Goal: Information Seeking & Learning: Learn about a topic

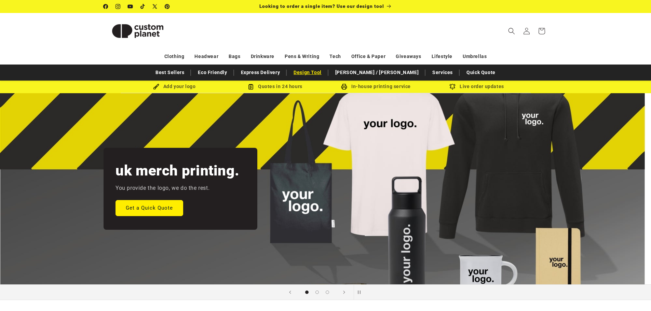
click at [325, 77] on link "Design Tool" at bounding box center [307, 73] width 35 height 12
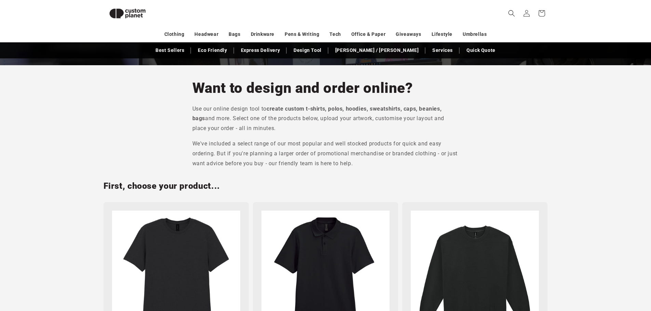
scroll to position [173, 0]
click at [331, 261] on img at bounding box center [325, 274] width 128 height 128
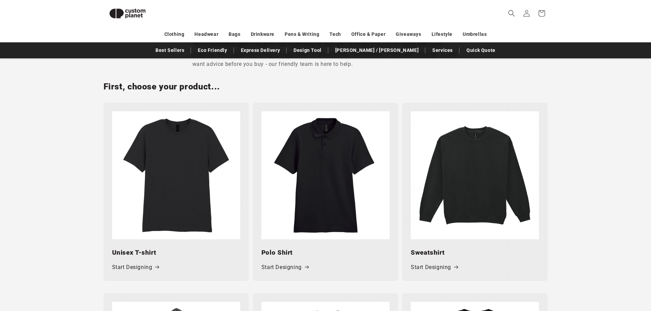
scroll to position [272, 0]
click at [284, 269] on link "Start Designing" at bounding box center [284, 267] width 47 height 10
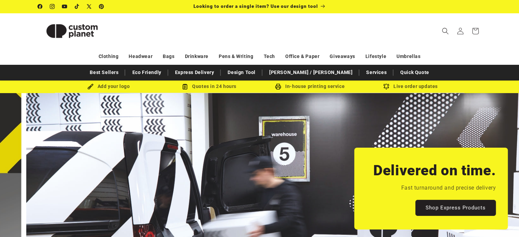
scroll to position [0, 513]
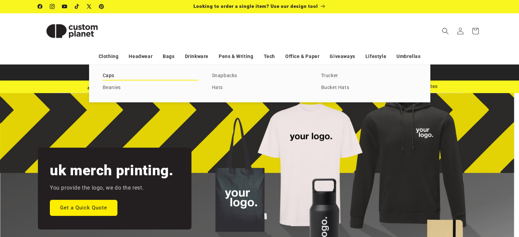
click at [118, 76] on link "Caps" at bounding box center [151, 75] width 96 height 9
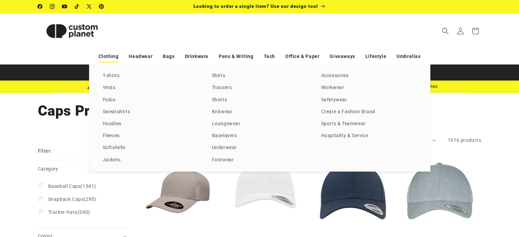
click at [111, 57] on link "Clothing" at bounding box center [109, 57] width 20 height 12
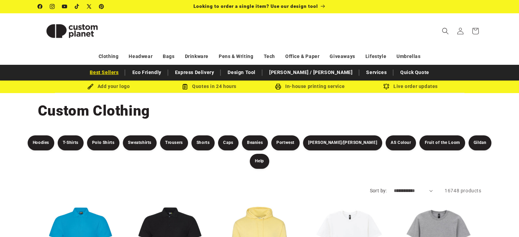
click at [122, 72] on link "Best Sellers" at bounding box center [104, 73] width 36 height 12
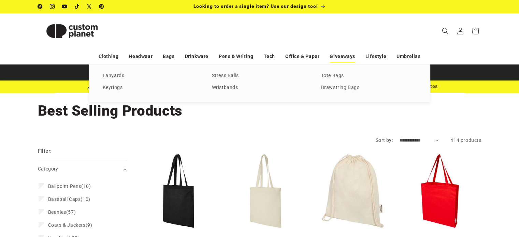
click at [341, 57] on link "Giveaways" at bounding box center [342, 57] width 25 height 12
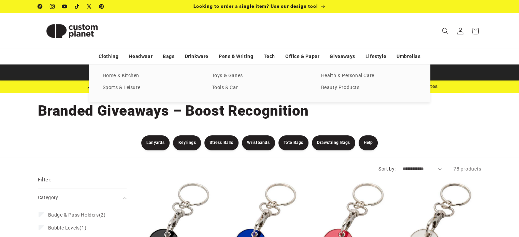
click at [436, 86] on div "T-shirts Vests Polos Sweatshirts Hoodies Fleeces Softshells Jackets Shirts Trou…" at bounding box center [259, 84] width 519 height 38
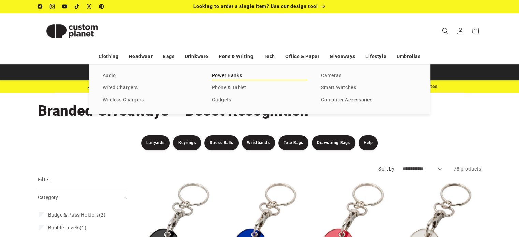
click at [231, 78] on link "Power Banks" at bounding box center [260, 75] width 96 height 9
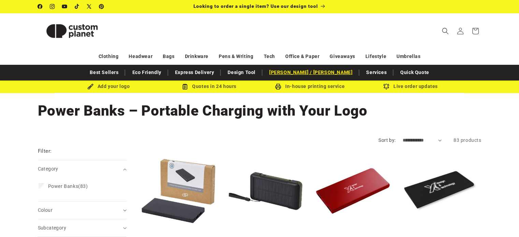
click at [304, 72] on link "[PERSON_NAME] / [PERSON_NAME]" at bounding box center [311, 73] width 90 height 12
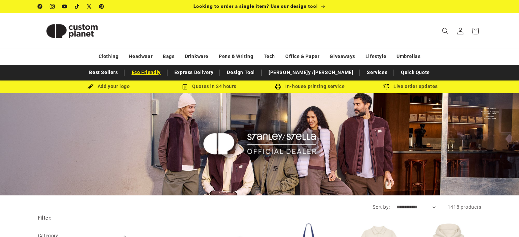
click at [164, 72] on link "Eco Friendly" at bounding box center [146, 73] width 36 height 12
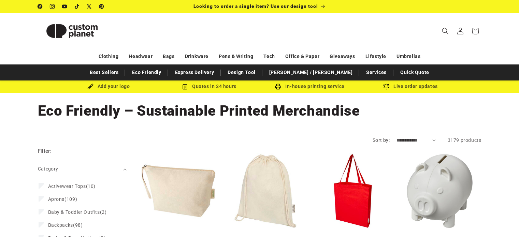
click at [218, 75] on link "Express Delivery" at bounding box center [195, 73] width 46 height 12
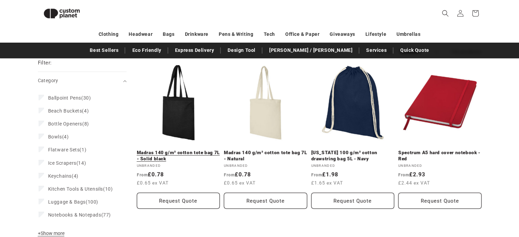
scroll to position [76, 0]
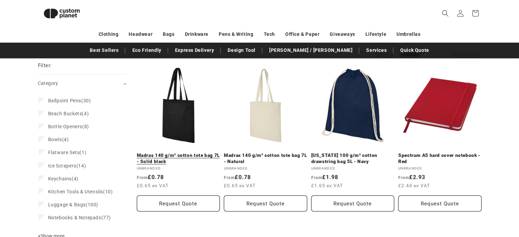
click at [168, 153] on link "Madras 140 g/m² cotton tote bag 7L - Solid black" at bounding box center [178, 159] width 83 height 12
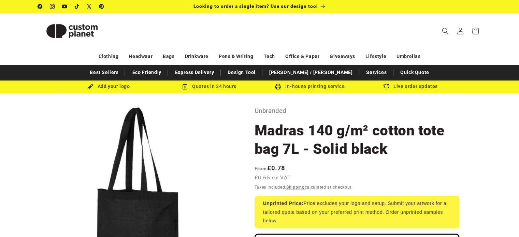
click at [57, 33] on img at bounding box center [72, 31] width 68 height 31
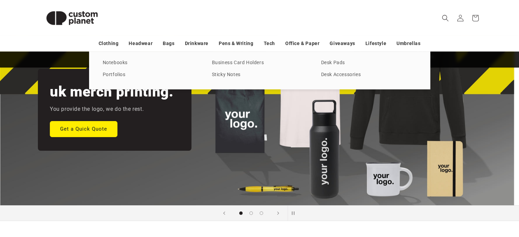
scroll to position [79, 0]
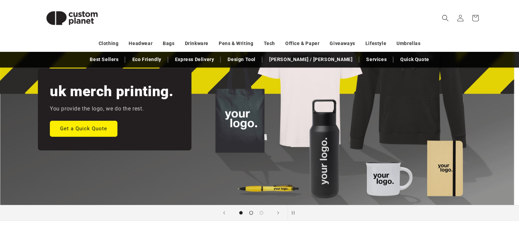
click at [251, 212] on span "Load slide 2 of 3" at bounding box center [251, 213] width 4 height 4
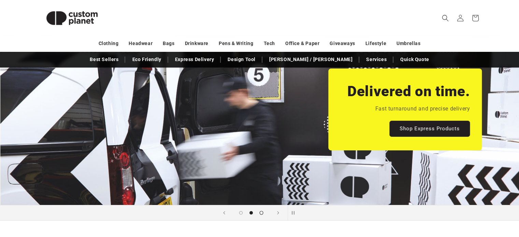
click at [262, 212] on span "Load slide 3 of 3" at bounding box center [262, 213] width 4 height 4
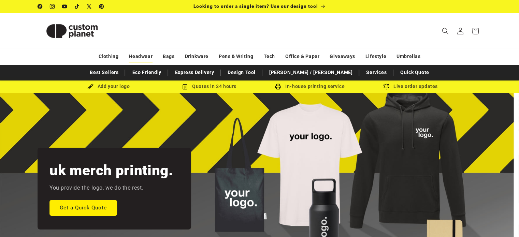
scroll to position [0, 0]
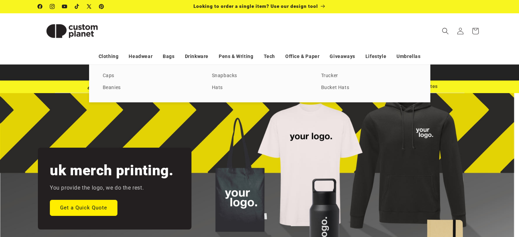
click at [112, 81] on div "Caps Beanies Snapbacks Hats Trucker Bucket Hats" at bounding box center [259, 84] width 341 height 38
click at [110, 74] on link "Caps" at bounding box center [151, 75] width 96 height 9
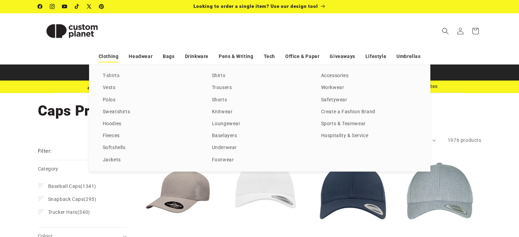
click at [114, 57] on link "Clothing" at bounding box center [109, 57] width 20 height 12
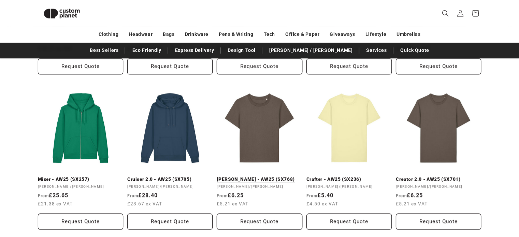
scroll to position [580, 0]
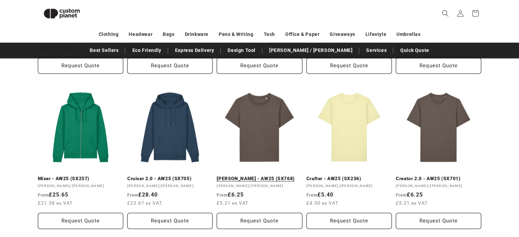
click at [243, 176] on link "[PERSON_NAME] - AW25 (SX768)" at bounding box center [259, 179] width 85 height 6
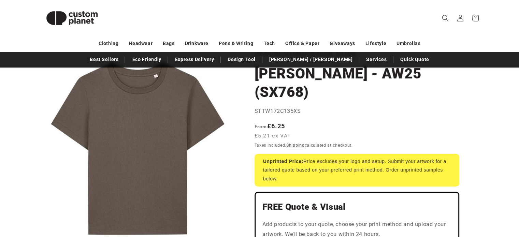
scroll to position [57, 0]
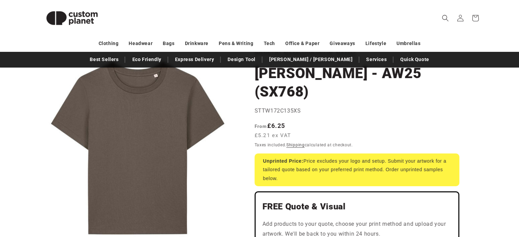
drag, startPoint x: 274, startPoint y: 140, endPoint x: 299, endPoint y: 161, distance: 32.3
click at [299, 161] on div "Unprinted Price: Price excludes your logo and setup. Submit your artwork for a …" at bounding box center [357, 170] width 205 height 33
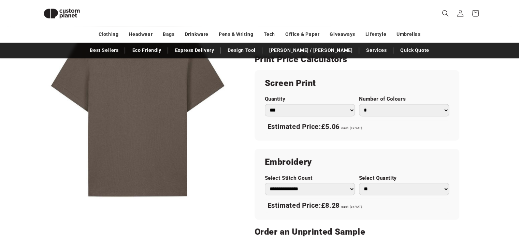
scroll to position [381, 0]
click at [301, 104] on select "*** *** *** **** **** **** ***** *****" at bounding box center [310, 110] width 90 height 12
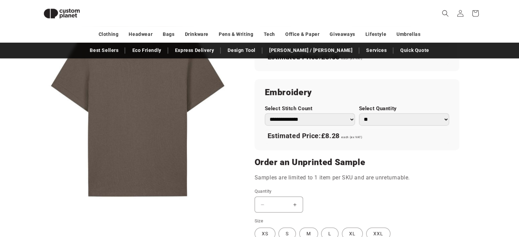
scroll to position [451, 0]
click at [290, 113] on select "**********" at bounding box center [310, 119] width 90 height 12
select select "**"
click at [265, 113] on select "**********" at bounding box center [310, 119] width 90 height 12
click at [397, 113] on select "** ** *** *** *** **** **** ****" at bounding box center [404, 119] width 90 height 12
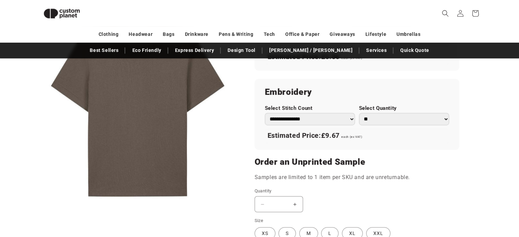
select select "**"
click at [359, 113] on select "** ** *** *** *** **** **** ****" at bounding box center [404, 119] width 90 height 12
click at [393, 128] on div "**********" at bounding box center [357, 114] width 205 height 71
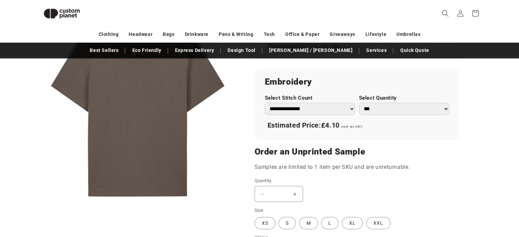
scroll to position [508, 0]
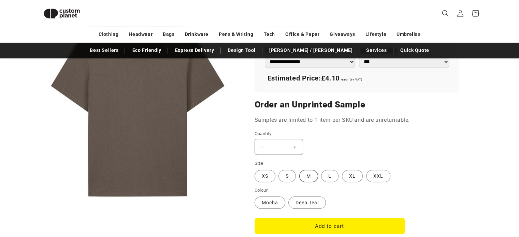
click at [304, 170] on label "M Variant sold out or unavailable" at bounding box center [308, 176] width 19 height 12
click at [300, 197] on label "Deep Teal Variant sold out or unavailable" at bounding box center [308, 203] width 38 height 12
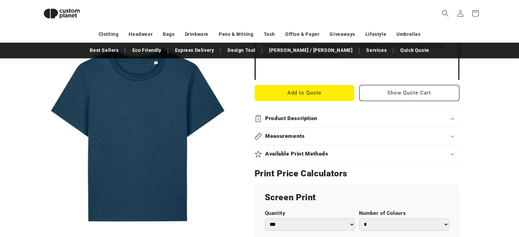
scroll to position [268, 0]
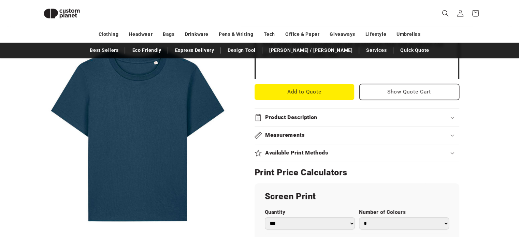
click at [315, 114] on h2 "Product Description" at bounding box center [291, 117] width 52 height 7
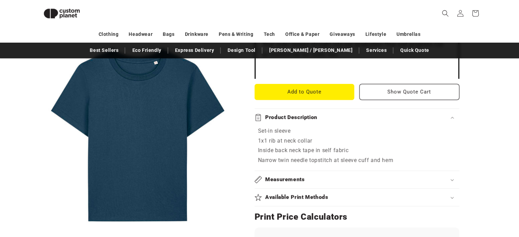
click at [280, 176] on h2 "Measurements" at bounding box center [285, 179] width 40 height 7
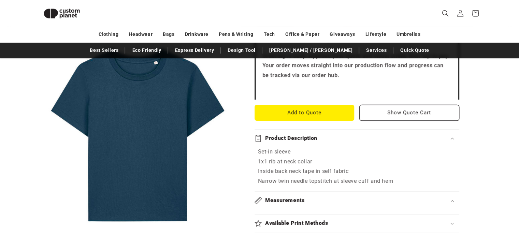
scroll to position [246, 0]
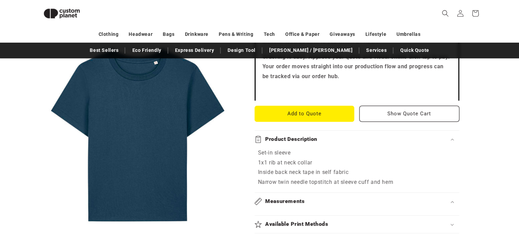
click at [293, 221] on h2 "Available Print Methods" at bounding box center [296, 224] width 63 height 7
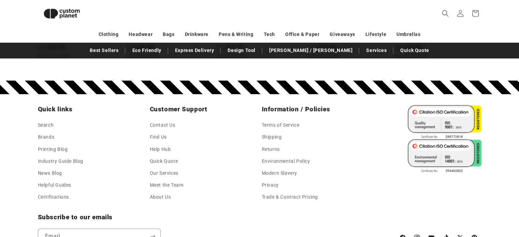
scroll to position [1008, 0]
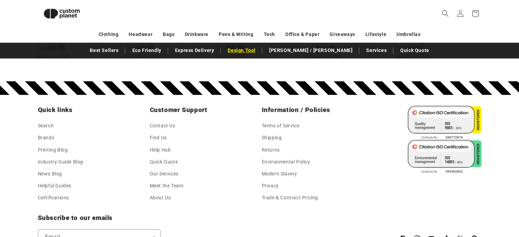
click at [259, 53] on link "Design Tool" at bounding box center [241, 50] width 35 height 12
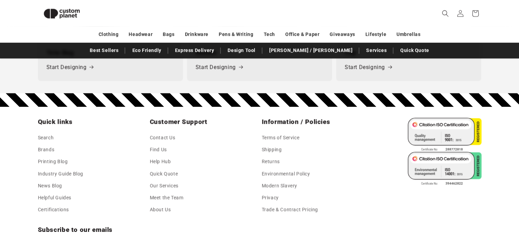
scroll to position [1056, 0]
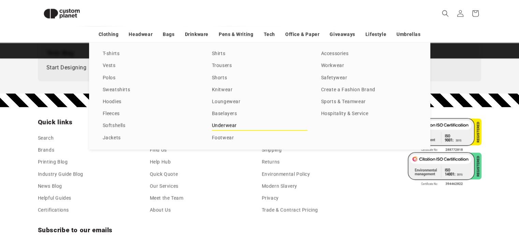
click at [232, 126] on link "Underwear" at bounding box center [260, 125] width 96 height 9
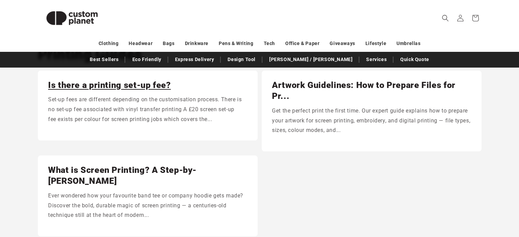
scroll to position [68, 0]
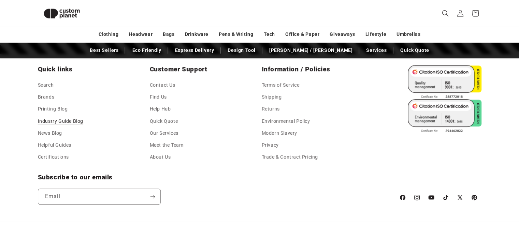
scroll to position [339, 0]
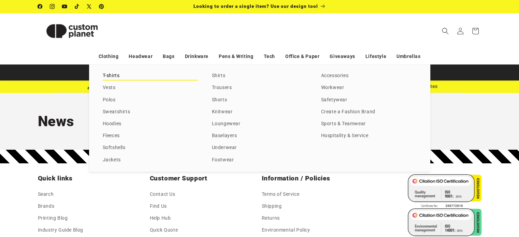
click at [108, 76] on link "T-shirts" at bounding box center [151, 75] width 96 height 9
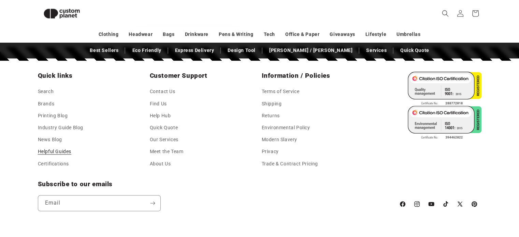
scroll to position [902, 0]
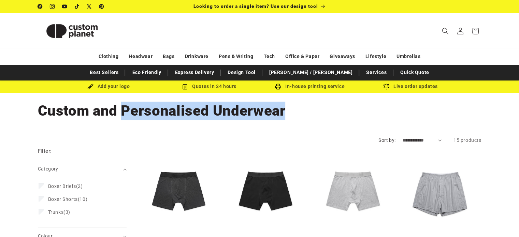
drag, startPoint x: 119, startPoint y: 109, endPoint x: 302, endPoint y: 112, distance: 183.4
click at [302, 112] on h1 "Collection: Custom and Personalised Underwear" at bounding box center [260, 111] width 444 height 18
click at [428, 114] on h1 "Collection: Custom and Personalised Underwear" at bounding box center [260, 111] width 444 height 18
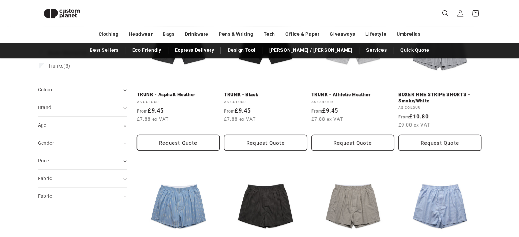
scroll to position [131, 0]
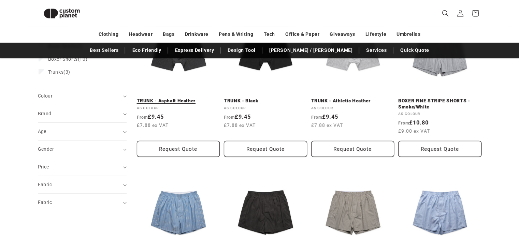
click at [162, 102] on link "TRUNK - Asphalt Heather" at bounding box center [178, 101] width 83 height 6
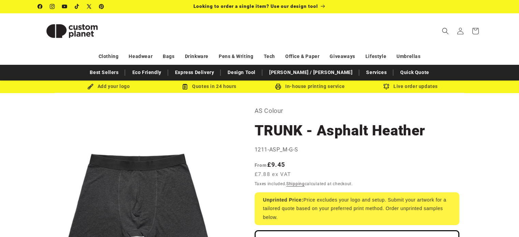
click at [449, 164] on div "Regular price From £9.45 £7.88 ex VAT Regular price Sale price £9.45 Unit price…" at bounding box center [357, 170] width 205 height 20
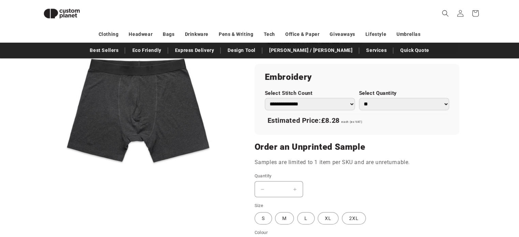
scroll to position [447, 0]
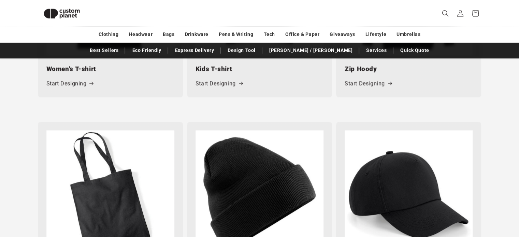
scroll to position [833, 0]
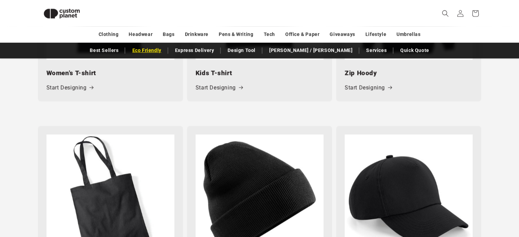
click at [165, 48] on link "Eco Friendly" at bounding box center [147, 50] width 36 height 12
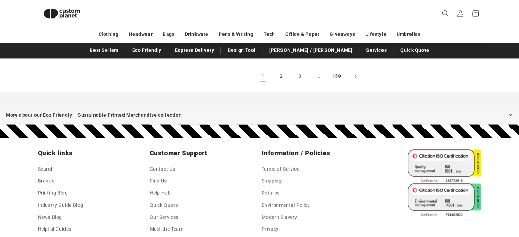
scroll to position [982, 0]
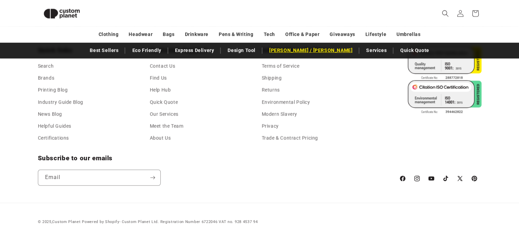
click at [302, 54] on link "[PERSON_NAME] / [PERSON_NAME]" at bounding box center [311, 50] width 90 height 12
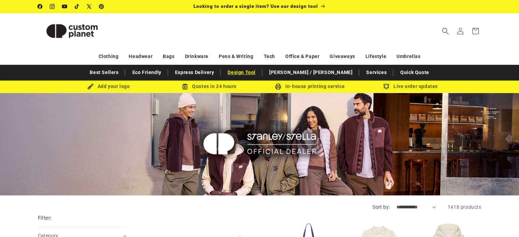
click at [259, 71] on link "Design Tool" at bounding box center [241, 73] width 35 height 12
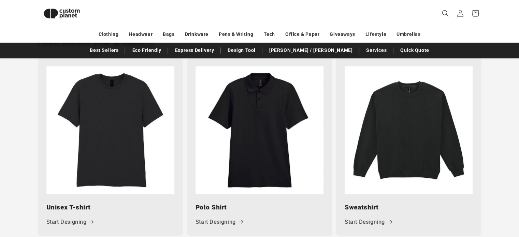
scroll to position [317, 0]
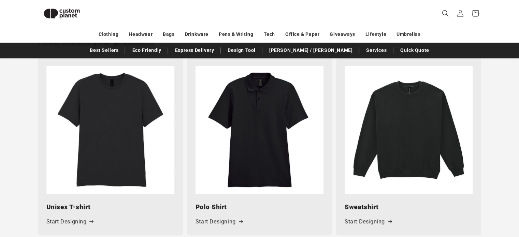
click at [280, 129] on img at bounding box center [260, 130] width 128 height 128
click at [229, 222] on link "Start Designing" at bounding box center [219, 222] width 47 height 10
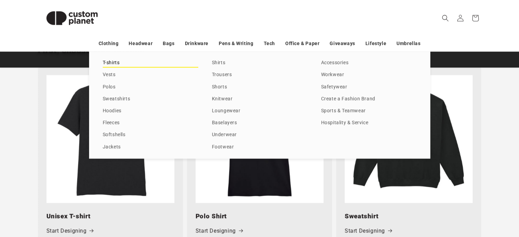
click at [115, 63] on link "T-shirts" at bounding box center [151, 62] width 96 height 9
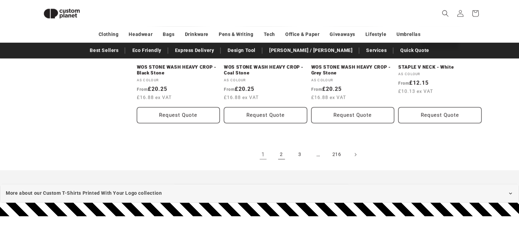
scroll to position [795, 0]
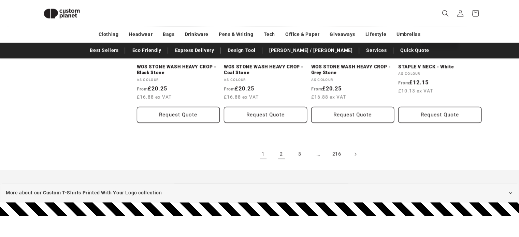
click at [280, 152] on link "2" at bounding box center [281, 154] width 15 height 15
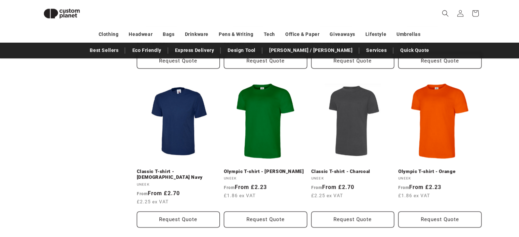
scroll to position [526, 0]
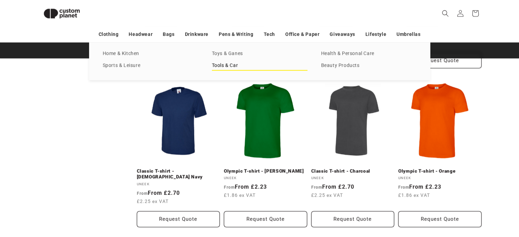
click at [222, 64] on link "Tools & Car" at bounding box center [260, 65] width 96 height 9
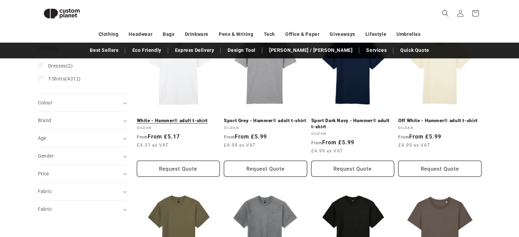
scroll to position [121, 0]
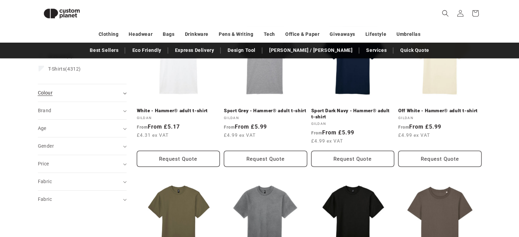
click at [65, 90] on div "Colour (0)" at bounding box center [79, 92] width 83 height 7
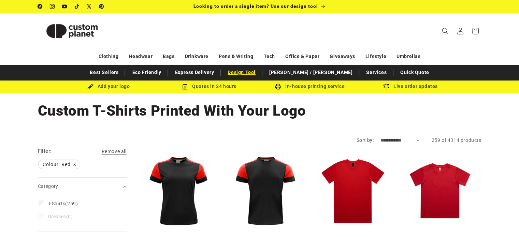
click at [259, 71] on link "Design Tool" at bounding box center [241, 73] width 35 height 12
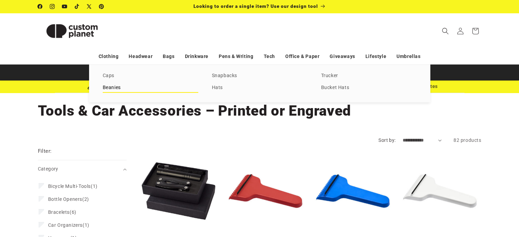
click at [117, 87] on link "Beanies" at bounding box center [151, 87] width 96 height 9
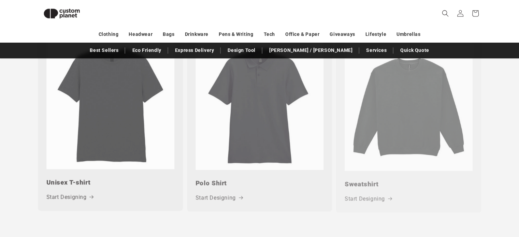
scroll to position [344, 0]
click at [378, 133] on img at bounding box center [409, 103] width 128 height 128
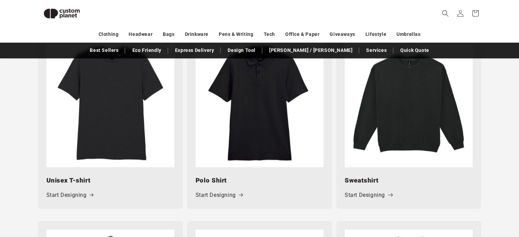
scroll to position [343, 0]
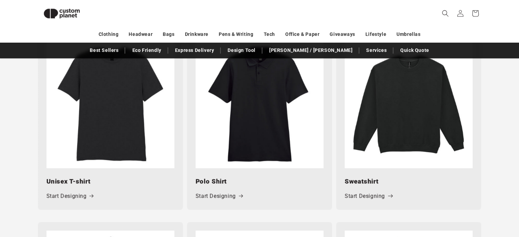
click at [373, 197] on link "Start Designing" at bounding box center [368, 197] width 47 height 10
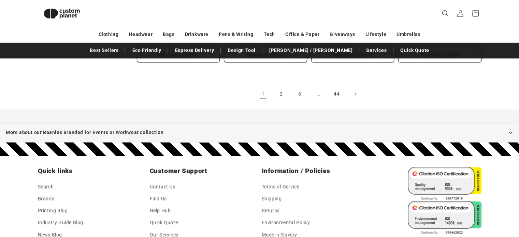
scroll to position [836, 0]
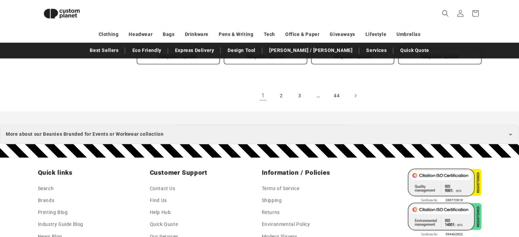
click at [68, 130] on span "More about our Beanies Branded for Events or Workwear collection" at bounding box center [85, 134] width 158 height 9
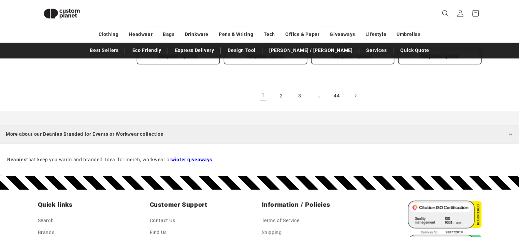
click at [34, 130] on span "More about our Beanies Branded for Events or Workwear collection" at bounding box center [85, 134] width 158 height 9
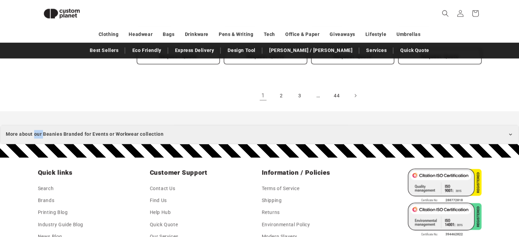
click at [34, 130] on span "More about our Beanies Branded for Events or Workwear collection" at bounding box center [85, 134] width 158 height 9
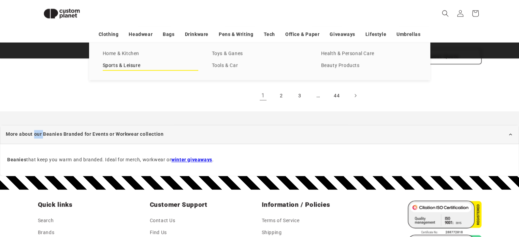
click at [144, 66] on link "Sports & Leisure" at bounding box center [151, 65] width 96 height 9
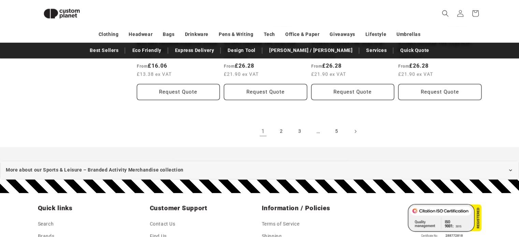
scroll to position [818, 0]
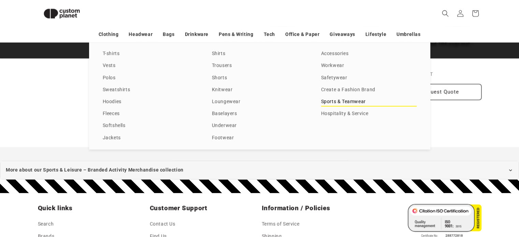
click at [337, 101] on link "Sports & Teamwear" at bounding box center [369, 101] width 96 height 9
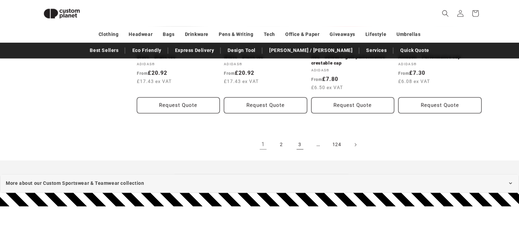
scroll to position [811, 0]
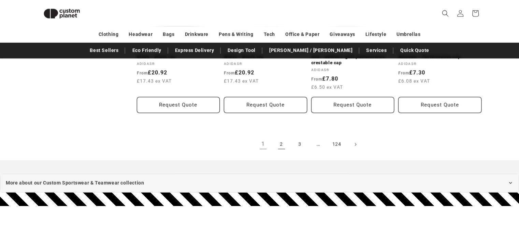
click at [281, 144] on link "2" at bounding box center [281, 144] width 15 height 15
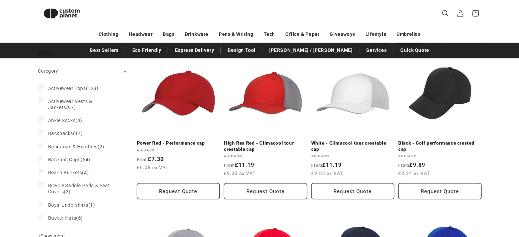
scroll to position [101, 0]
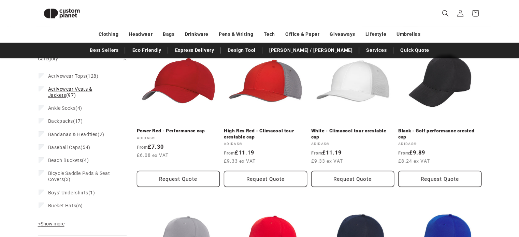
click at [62, 88] on span "Activewear Vests & Jackets" at bounding box center [70, 92] width 44 height 12
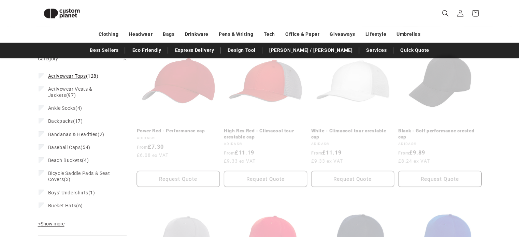
click at [70, 75] on span "Activewear Tops" at bounding box center [67, 75] width 38 height 5
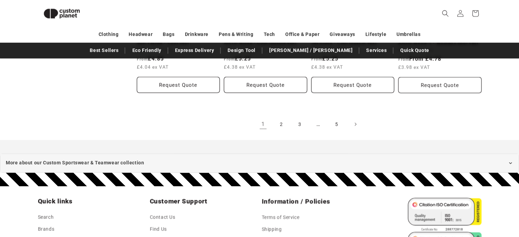
scroll to position [806, 0]
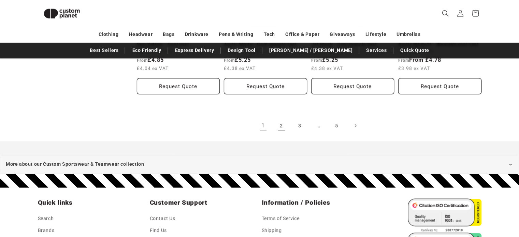
click at [281, 120] on link "2" at bounding box center [281, 125] width 15 height 15
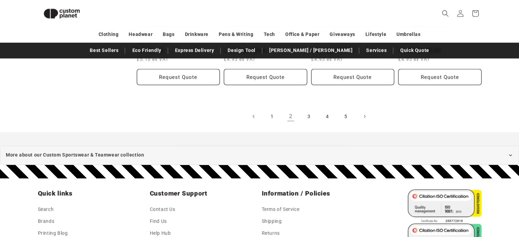
scroll to position [828, 0]
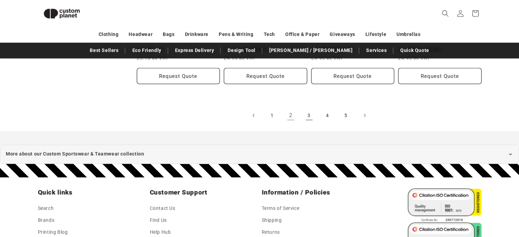
click at [313, 109] on link "3" at bounding box center [309, 115] width 15 height 15
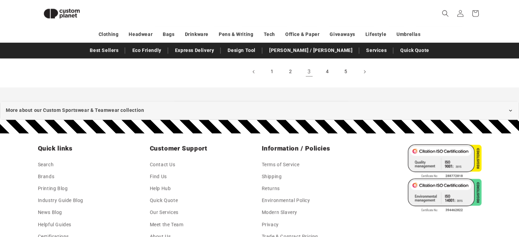
scroll to position [837, 0]
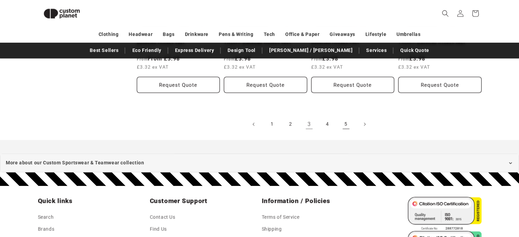
click at [343, 118] on link "5" at bounding box center [346, 124] width 15 height 15
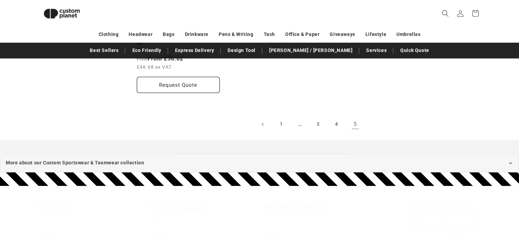
scroll to position [845, 0]
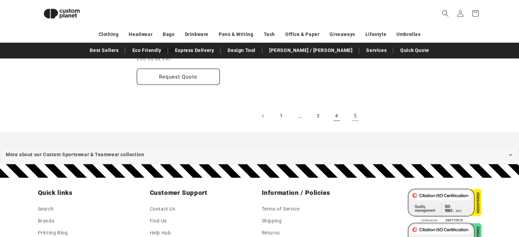
click at [333, 115] on link "4" at bounding box center [337, 116] width 15 height 15
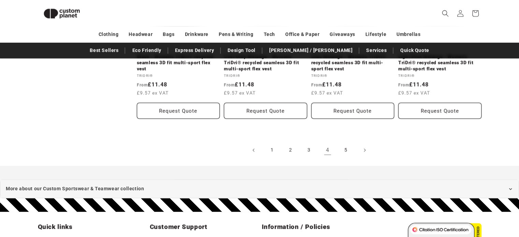
scroll to position [814, 0]
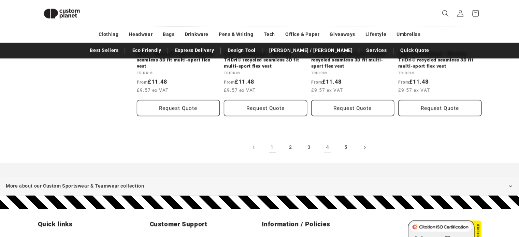
click at [272, 146] on link "1" at bounding box center [272, 147] width 15 height 15
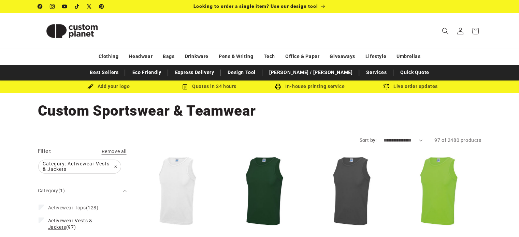
click at [65, 219] on span "Activewear Vests & Jackets" at bounding box center [70, 224] width 44 height 12
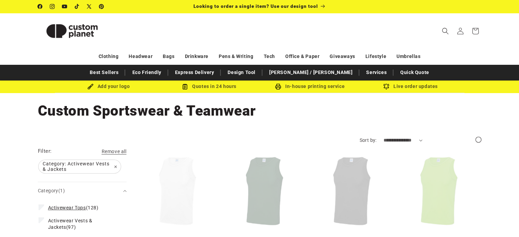
click at [57, 209] on span "Activewear Tops" at bounding box center [67, 207] width 38 height 5
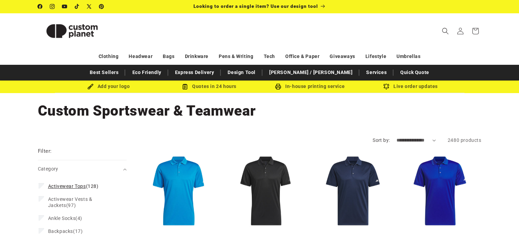
click at [62, 187] on span "Activewear Tops" at bounding box center [67, 186] width 38 height 5
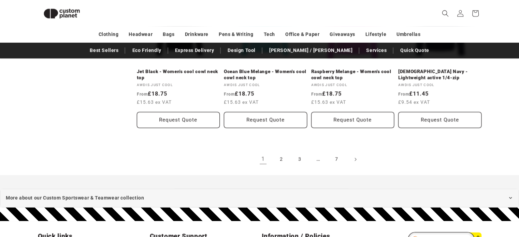
scroll to position [796, 0]
click at [298, 159] on link "3" at bounding box center [300, 159] width 15 height 15
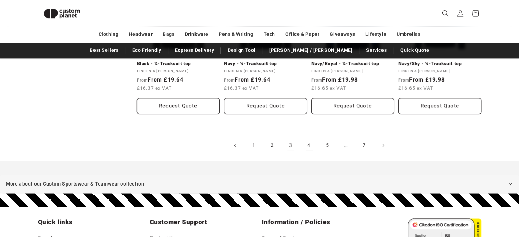
scroll to position [805, 0]
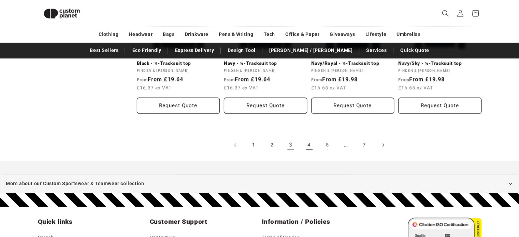
click at [310, 149] on link "4" at bounding box center [309, 145] width 15 height 15
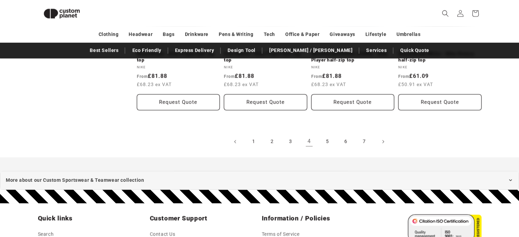
scroll to position [814, 0]
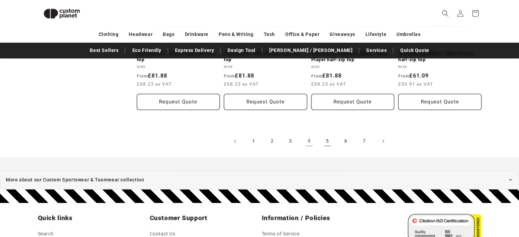
click at [328, 141] on link "5" at bounding box center [327, 141] width 15 height 15
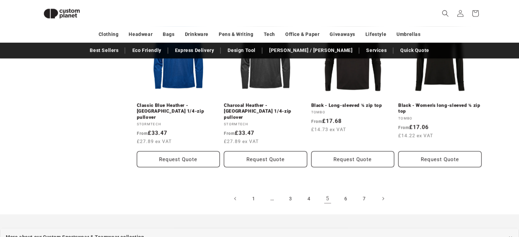
scroll to position [774, 0]
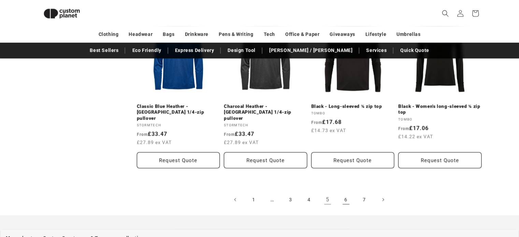
click at [348, 199] on link "6" at bounding box center [346, 199] width 15 height 15
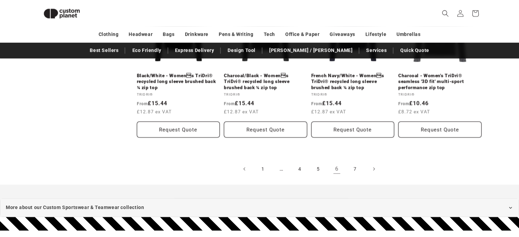
scroll to position [805, 0]
click at [351, 165] on link "7" at bounding box center [355, 169] width 15 height 15
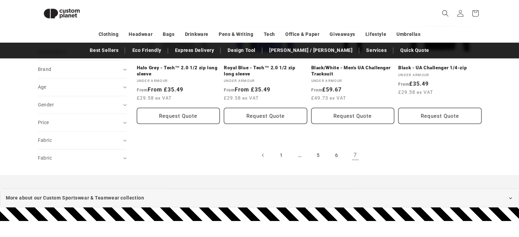
scroll to position [331, 0]
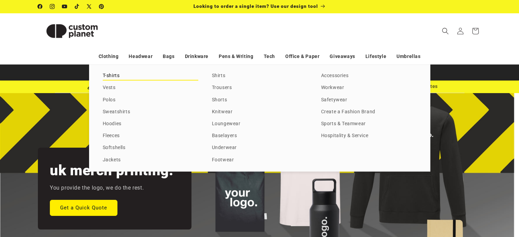
click at [117, 80] on link "T-shirts" at bounding box center [151, 75] width 96 height 9
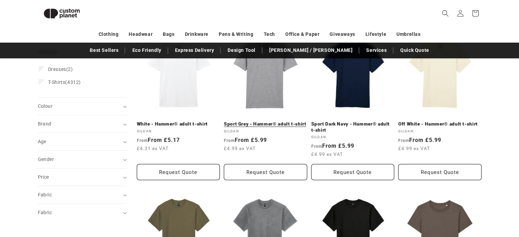
scroll to position [109, 0]
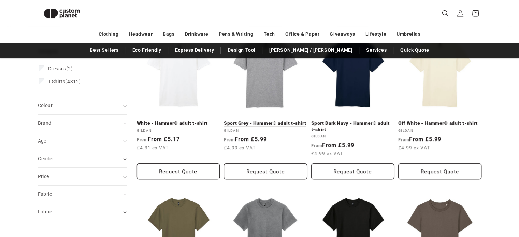
click at [252, 121] on link "Sport Grey - Hammer® adult t-shirt" at bounding box center [265, 124] width 83 height 6
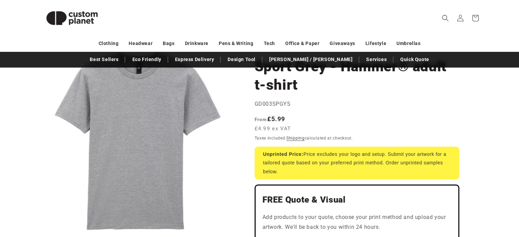
scroll to position [70, 0]
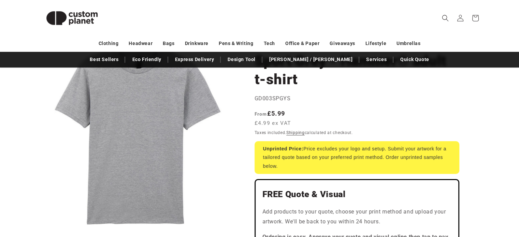
drag, startPoint x: 255, startPoint y: 99, endPoint x: 309, endPoint y: 106, distance: 54.7
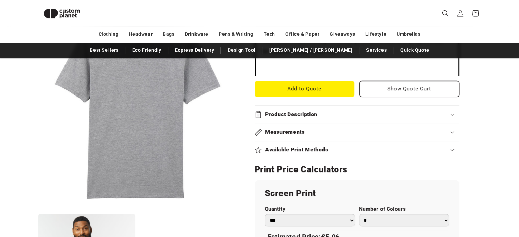
scroll to position [269, 0]
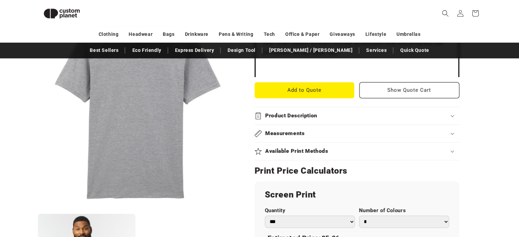
click at [308, 115] on h2 "Product Description" at bounding box center [291, 115] width 52 height 7
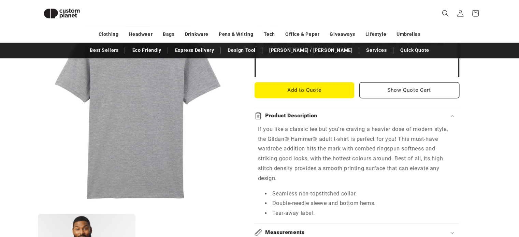
click at [308, 115] on h2 "Product Description" at bounding box center [291, 115] width 52 height 7
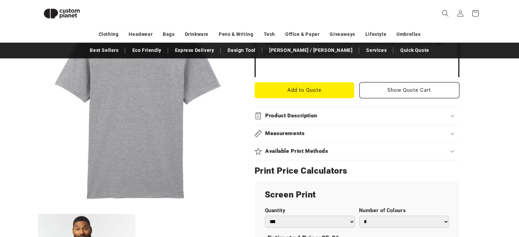
click at [308, 115] on h2 "Product Description" at bounding box center [291, 115] width 52 height 7
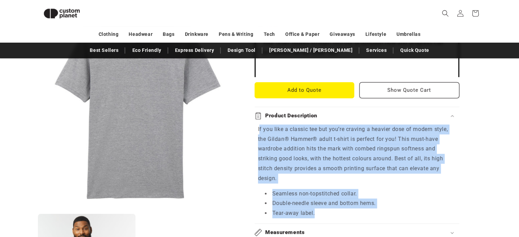
drag, startPoint x: 259, startPoint y: 127, endPoint x: 335, endPoint y: 211, distance: 112.9
click at [335, 211] on div "If you like a classic tee but you’re craving a heavier dose of modern style, th…" at bounding box center [357, 172] width 205 height 94
click at [335, 211] on li "Tear-away label." at bounding box center [360, 214] width 191 height 10
drag, startPoint x: 330, startPoint y: 213, endPoint x: 256, endPoint y: 131, distance: 110.5
click at [256, 131] on div "If you like a classic tee but you’re craving a heavier dose of modern style, th…" at bounding box center [357, 172] width 205 height 94
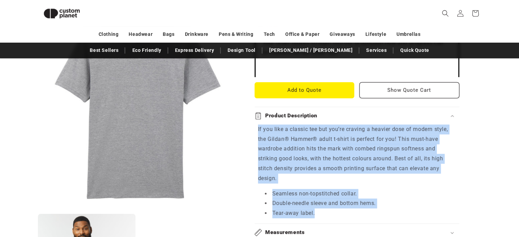
click at [256, 131] on div "If you like a classic tee but you’re craving a heavier dose of modern style, th…" at bounding box center [357, 172] width 205 height 94
drag, startPoint x: 256, startPoint y: 129, endPoint x: 320, endPoint y: 216, distance: 107.3
click at [320, 216] on div "If you like a classic tee but you’re craving a heavier dose of modern style, th…" at bounding box center [357, 172] width 205 height 94
click at [324, 203] on li "Double-needle sleeve and bottom hems." at bounding box center [360, 204] width 191 height 10
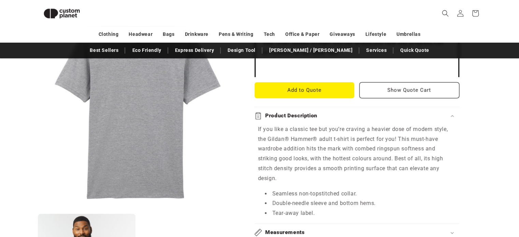
click at [337, 126] on p "If you like a classic tee but you’re craving a heavier dose of modern style, th…" at bounding box center [357, 154] width 198 height 59
click at [336, 127] on p "If you like a classic tee but you’re craving a heavier dose of modern style, th…" at bounding box center [357, 154] width 198 height 59
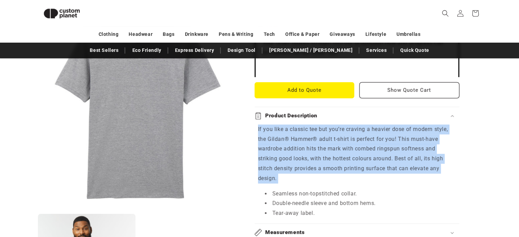
click at [336, 127] on p "If you like a classic tee but you’re craving a heavier dose of modern style, th…" at bounding box center [357, 154] width 198 height 59
click at [346, 128] on p "If you like a classic tee but you’re craving a heavier dose of modern style, th…" at bounding box center [357, 154] width 198 height 59
drag, startPoint x: 347, startPoint y: 128, endPoint x: 436, endPoint y: 177, distance: 101.3
click at [436, 177] on p "If you like a classic tee but you’re craving a heavier dose of modern style, th…" at bounding box center [357, 154] width 198 height 59
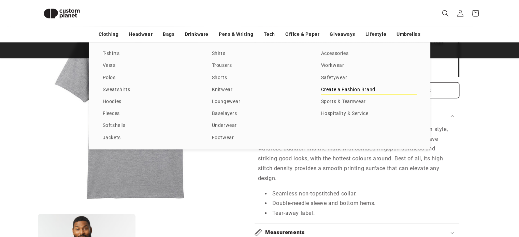
click at [343, 91] on link "Create a Fashion Brand" at bounding box center [369, 89] width 96 height 9
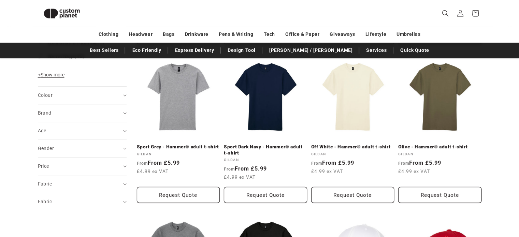
scroll to position [224, 0]
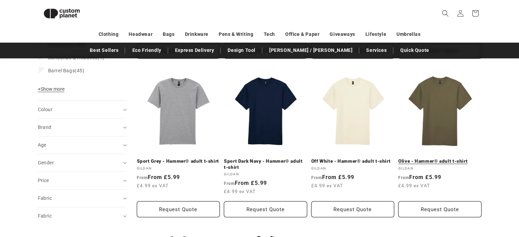
click at [442, 163] on link "Olive - Hammer® adult t-shirt" at bounding box center [440, 161] width 83 height 6
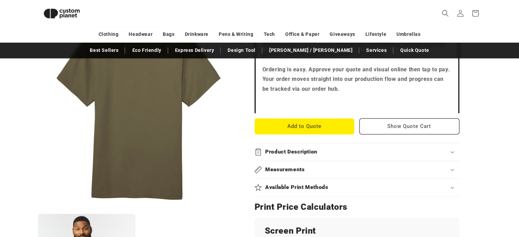
scroll to position [298, 0]
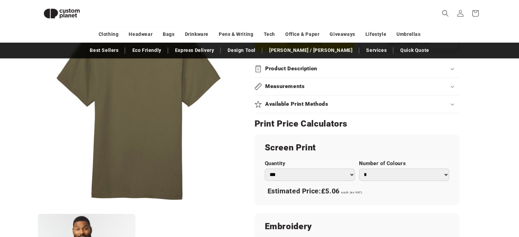
click at [297, 74] on summary "Product Description" at bounding box center [357, 68] width 205 height 17
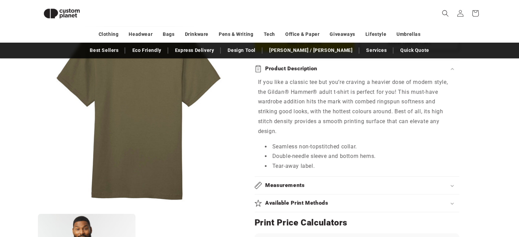
click at [339, 192] on summary "Measurements" at bounding box center [357, 185] width 205 height 17
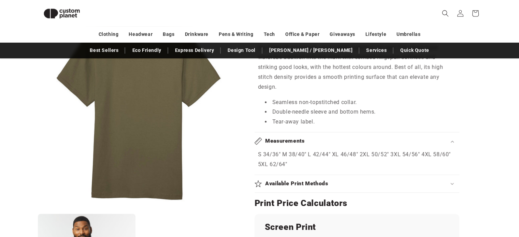
scroll to position [343, 0]
click at [327, 183] on h2 "Available Print Methods" at bounding box center [296, 183] width 63 height 7
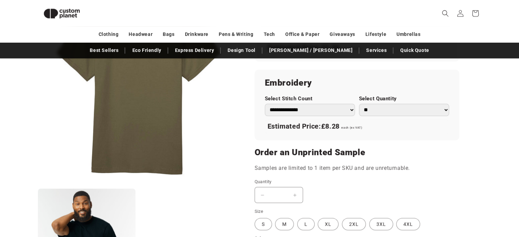
scroll to position [572, 0]
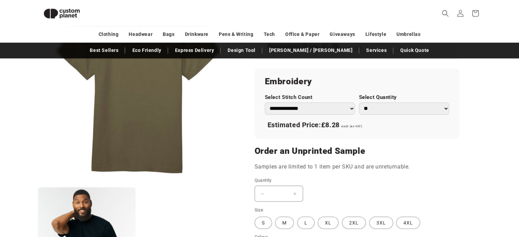
click at [368, 150] on h2 "Order an Unprinted Sample" at bounding box center [357, 151] width 205 height 11
